Goal: Task Accomplishment & Management: Manage account settings

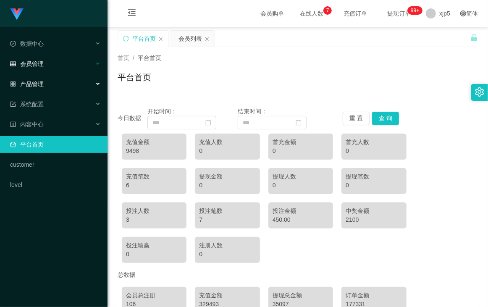
click at [48, 65] on div "会员管理" at bounding box center [54, 63] width 108 height 17
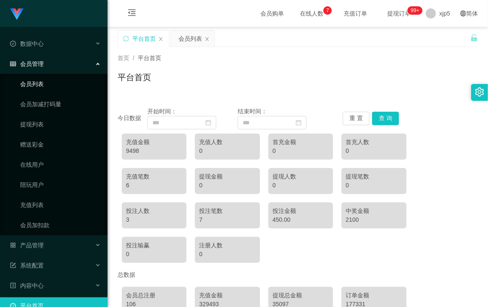
click at [47, 86] on link "会员列表" at bounding box center [60, 84] width 81 height 17
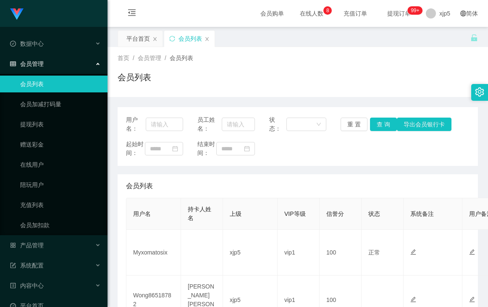
click at [160, 257] on td "Myxomatosix" at bounding box center [153, 253] width 55 height 46
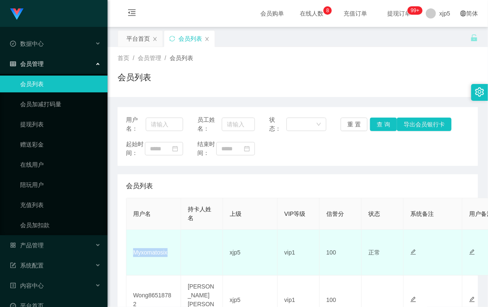
scroll to position [97, 0]
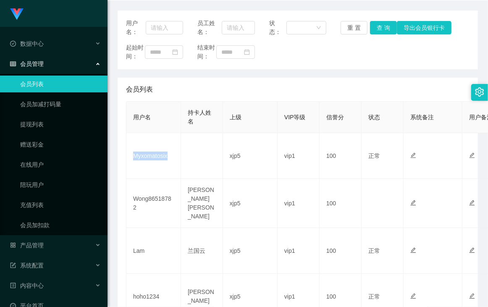
click at [53, 83] on link "会员列表" at bounding box center [60, 84] width 81 height 17
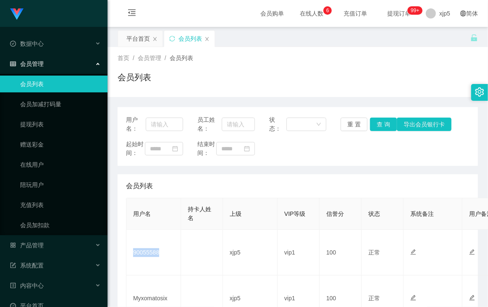
click at [145, 230] on td "90055588" at bounding box center [153, 253] width 55 height 46
click at [148, 262] on td "Jiajie1997" at bounding box center [153, 253] width 55 height 46
copy td "Jiajie1997"
